Goal: Task Accomplishment & Management: Manage account settings

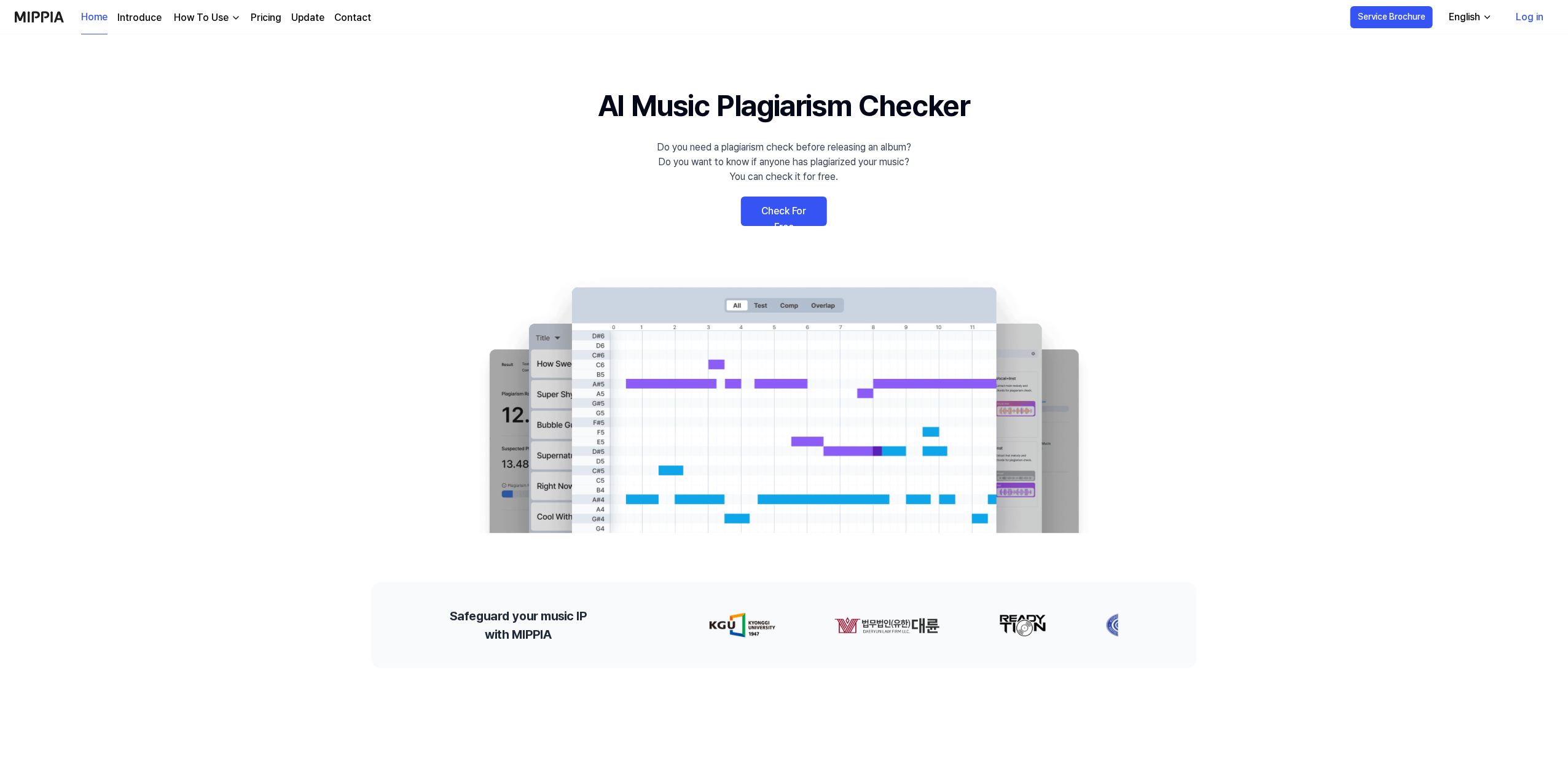
click at [1519, 18] on link "Log in" at bounding box center [1529, 17] width 47 height 34
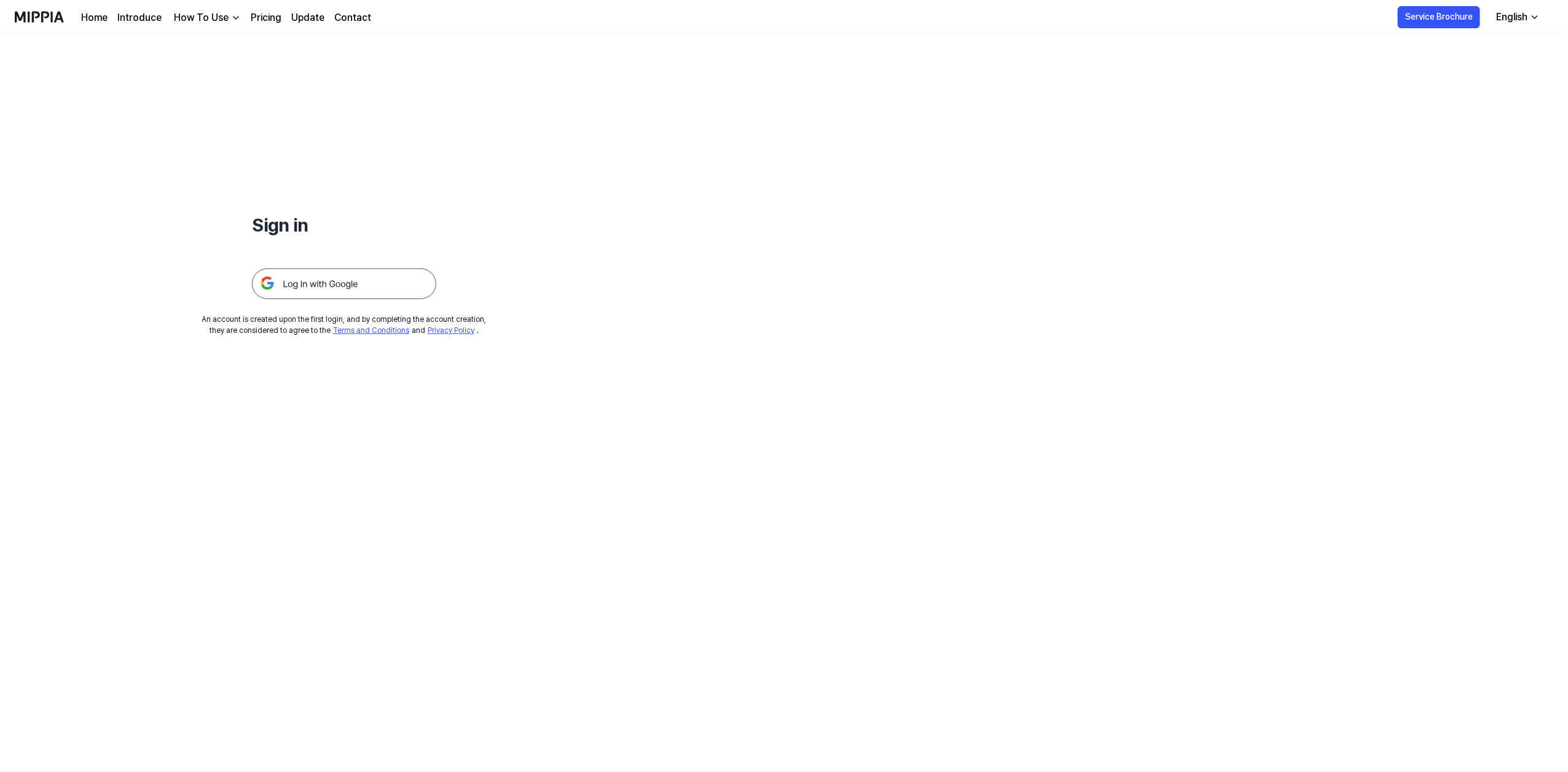
click at [318, 276] on img at bounding box center [344, 284] width 185 height 30
click at [310, 281] on img at bounding box center [344, 284] width 185 height 30
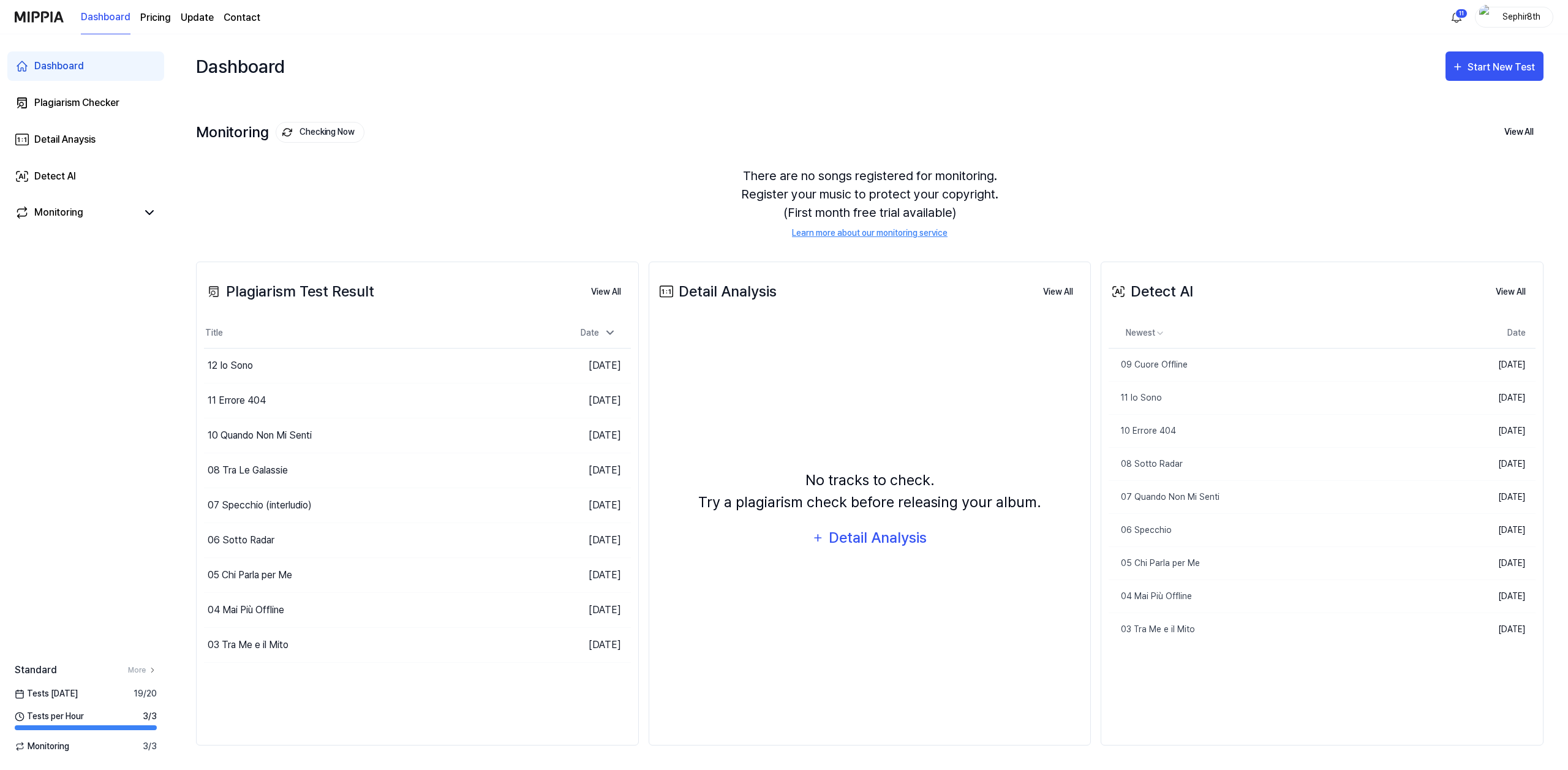
click at [1507, 25] on div "Sephir8th" at bounding box center [1514, 17] width 78 height 21
click at [1436, 98] on link "Account" at bounding box center [1475, 92] width 141 height 13
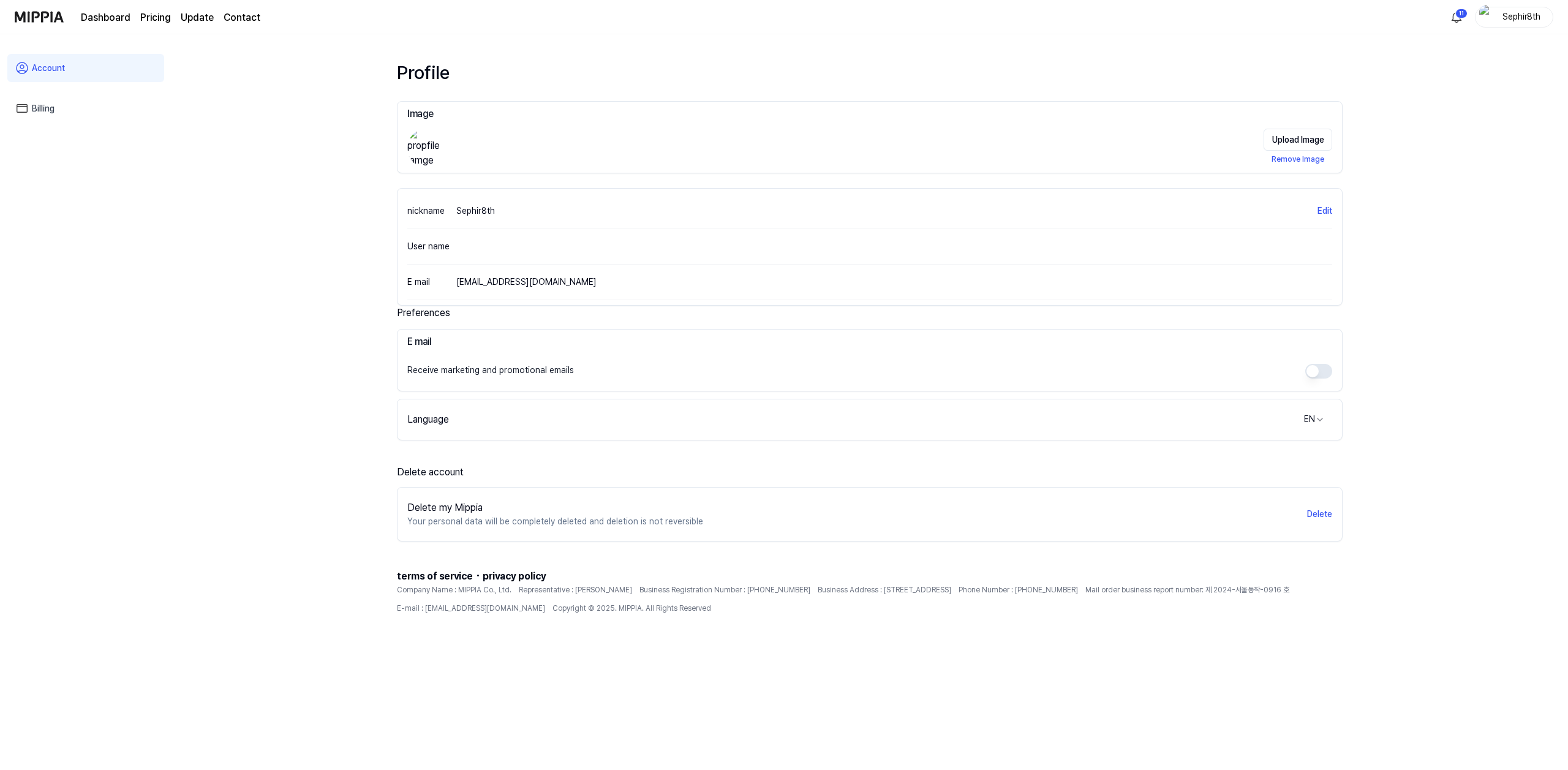
click at [54, 110] on link "Billing" at bounding box center [85, 109] width 157 height 28
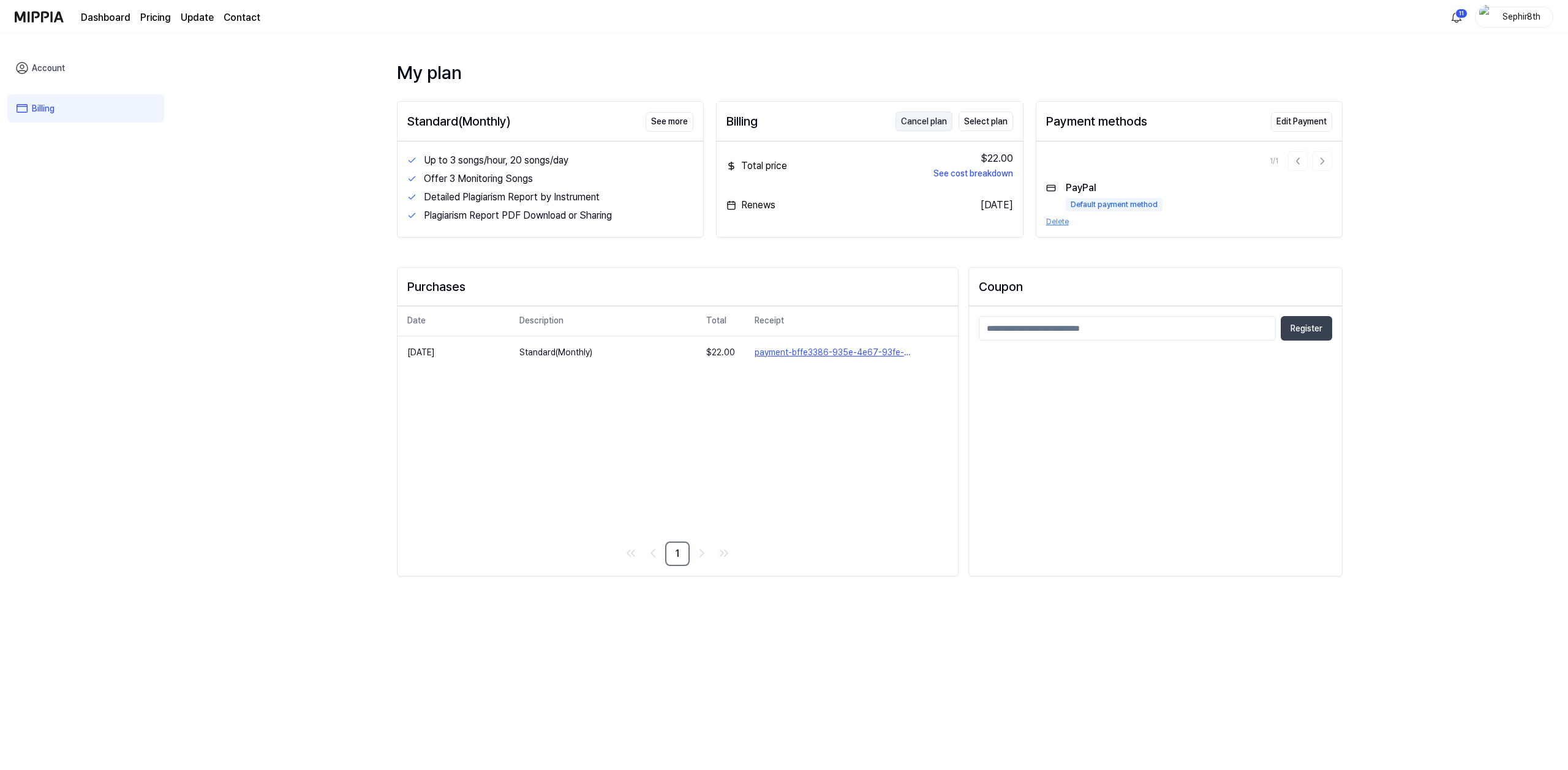
click at [927, 121] on button "Cancel plan" at bounding box center [924, 121] width 57 height 19
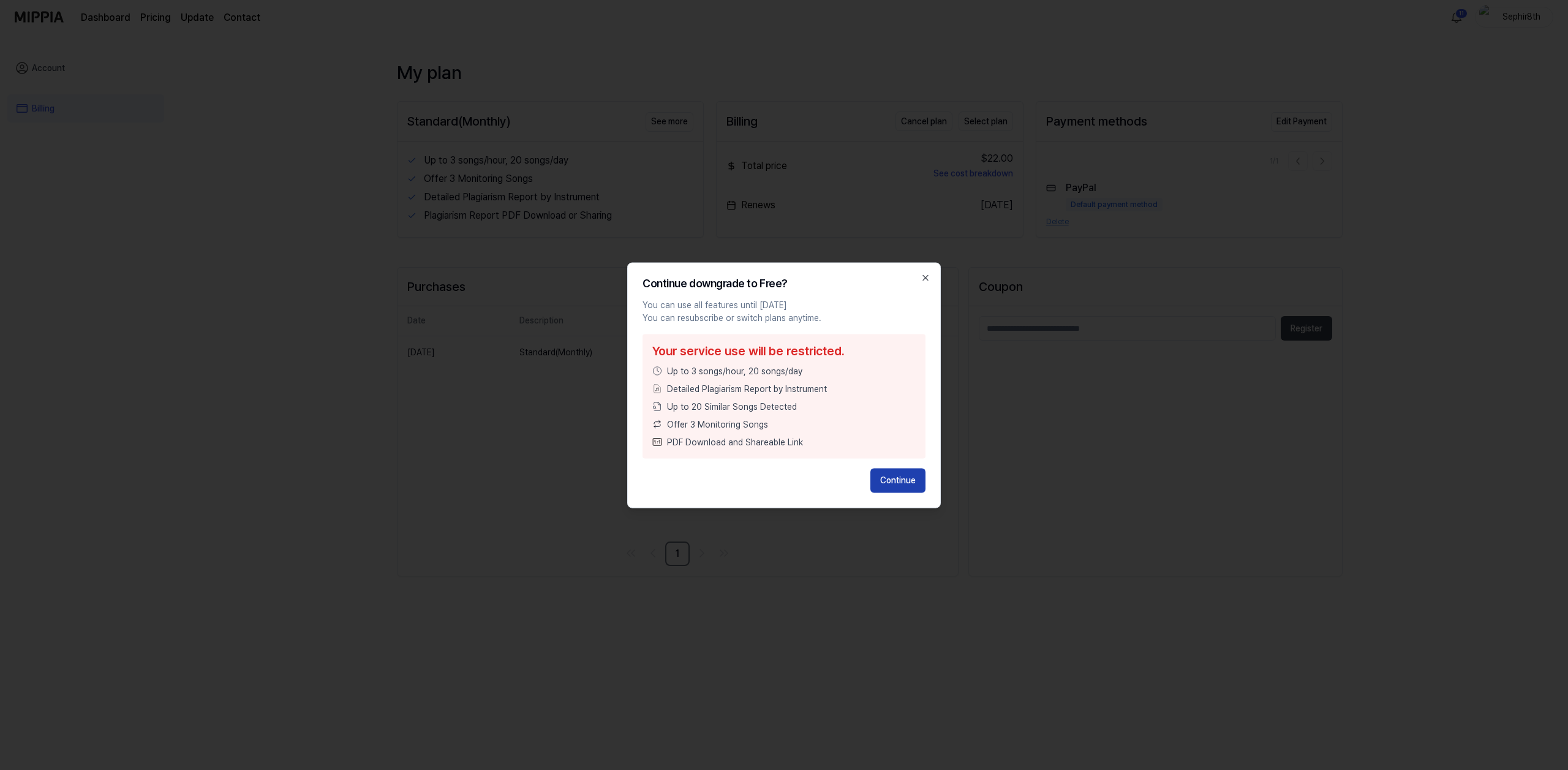
click at [896, 477] on button "Continue" at bounding box center [898, 481] width 55 height 25
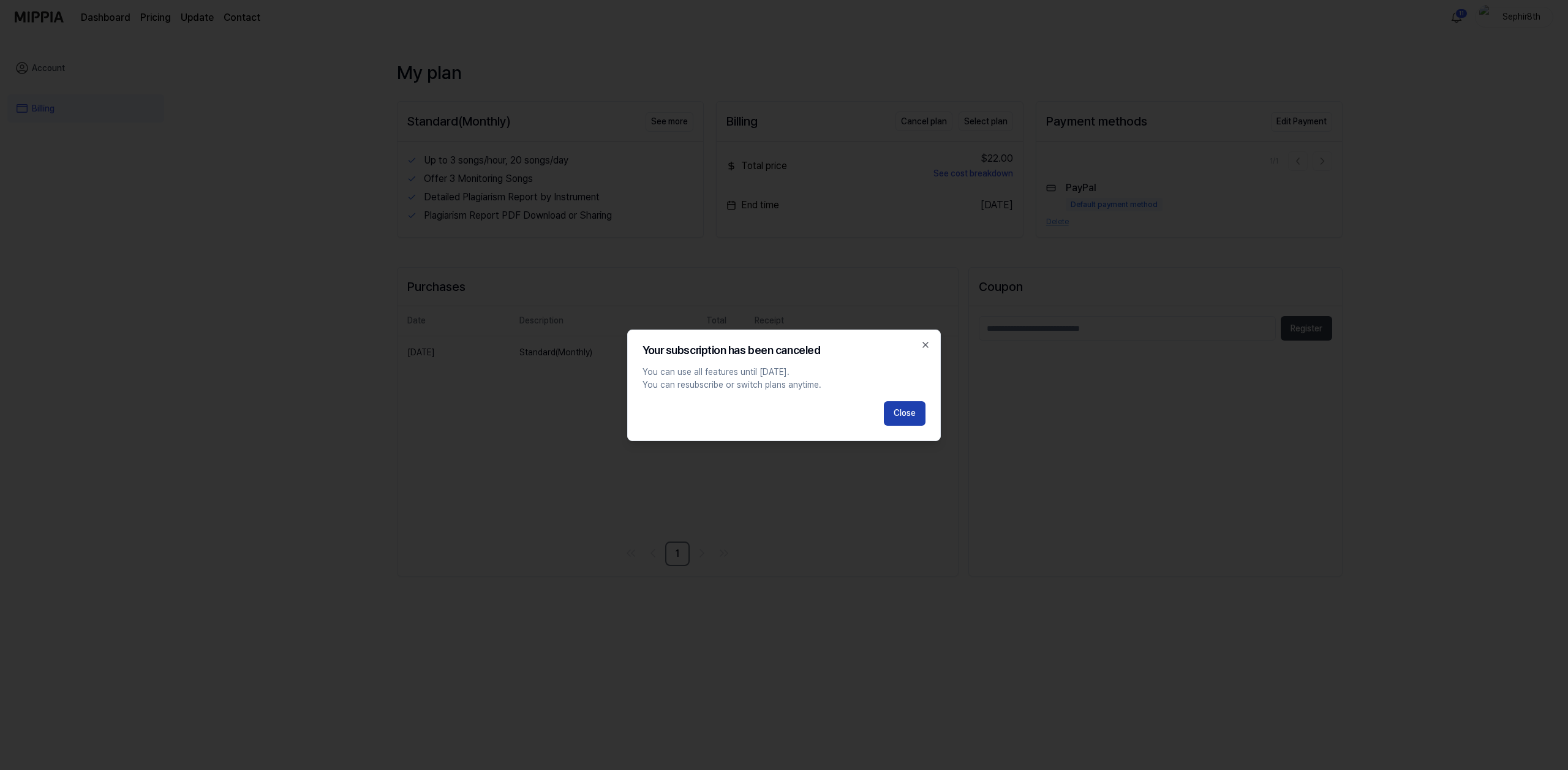
click at [912, 410] on button "Close" at bounding box center [905, 413] width 42 height 25
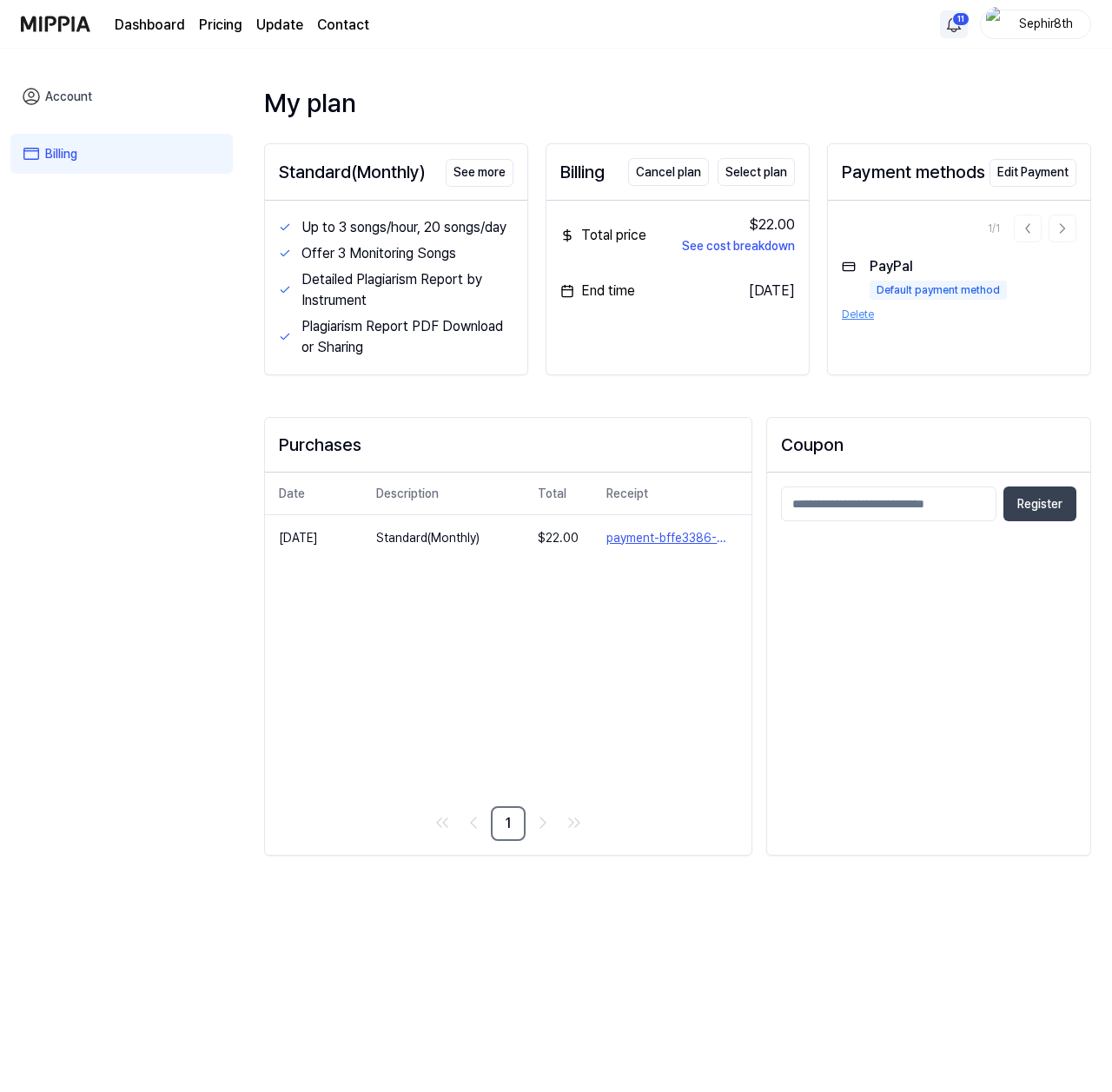
click at [958, 27] on html "Dashboard Pricing Update Contact 11 Sephir8th Account Billing My plan Standard(…" at bounding box center [556, 546] width 1112 height 1092
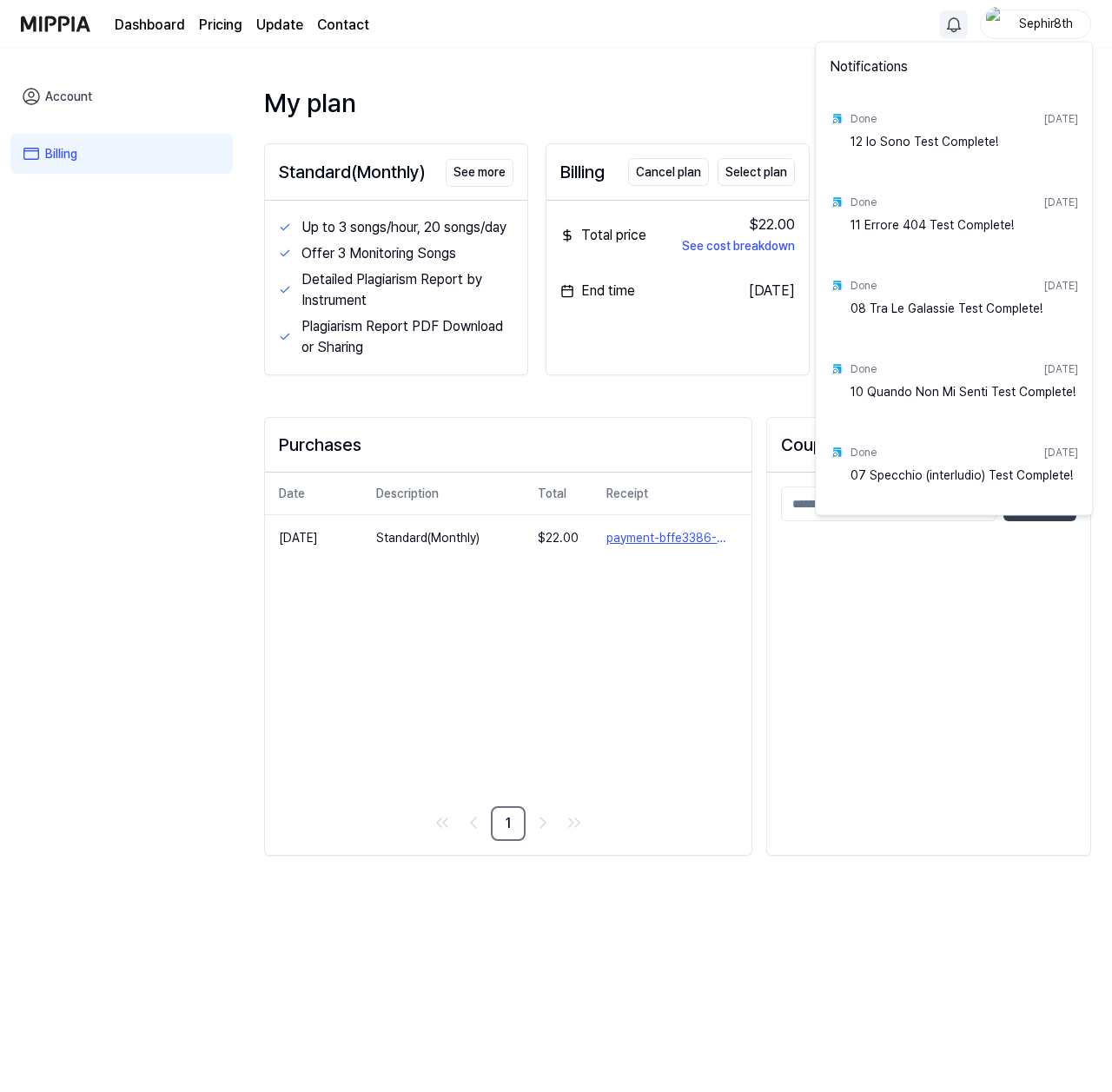
click at [954, 16] on html "Dashboard Pricing Update Contact Sephir8th Account Billing My plan Standard(Mon…" at bounding box center [556, 546] width 1112 height 1092
